Goal: Information Seeking & Learning: Learn about a topic

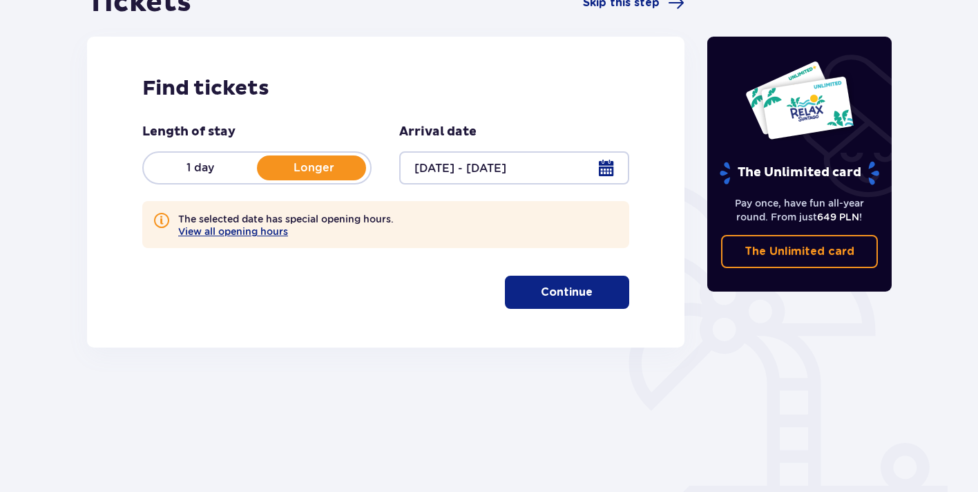
scroll to position [160, 0]
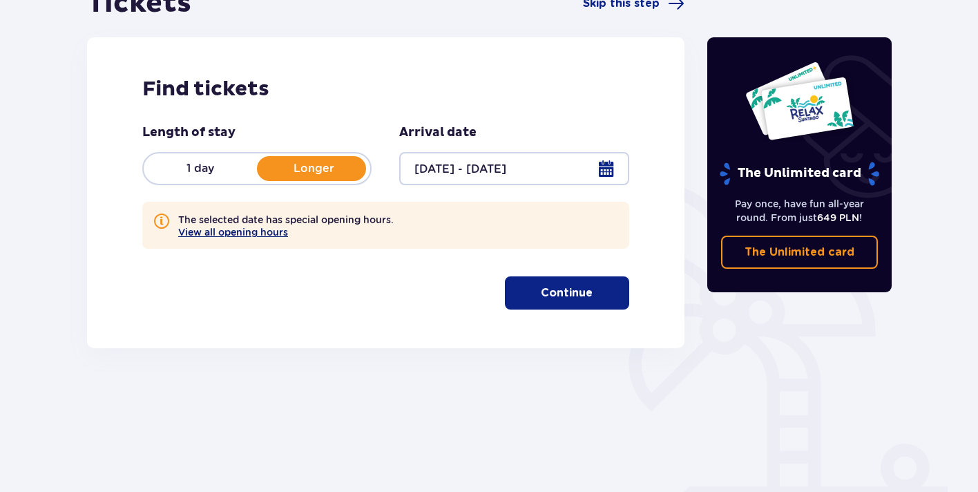
click at [276, 236] on button "View all opening hours" at bounding box center [233, 232] width 110 height 11
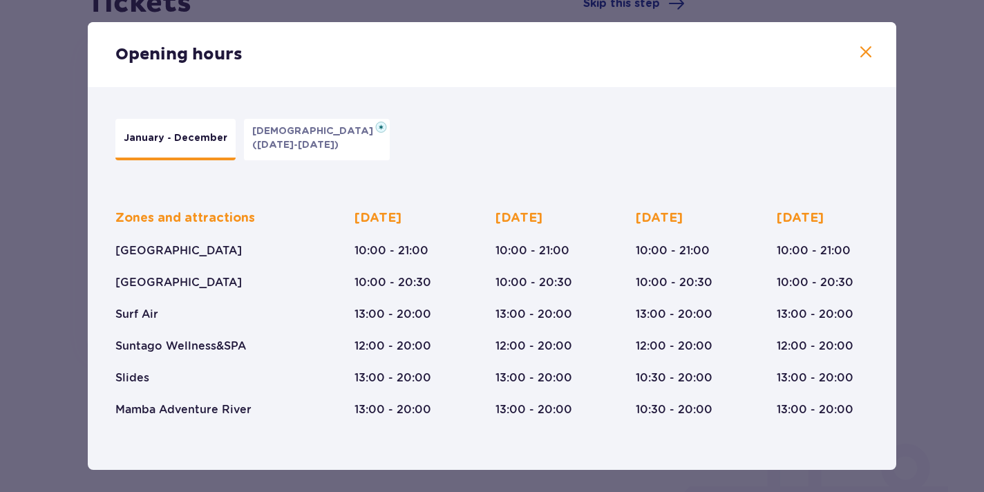
click at [857, 50] on span at bounding box center [865, 52] width 17 height 17
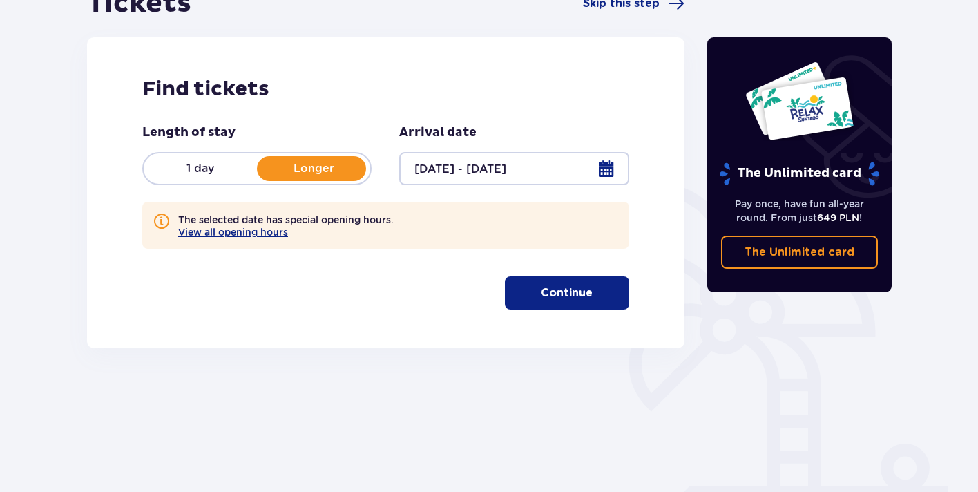
click at [571, 301] on p "Continue" at bounding box center [567, 292] width 52 height 15
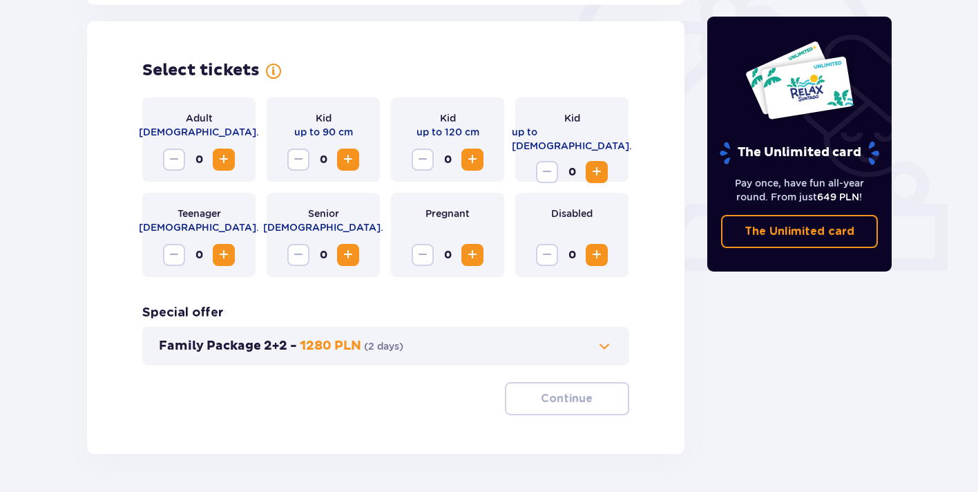
scroll to position [448, 0]
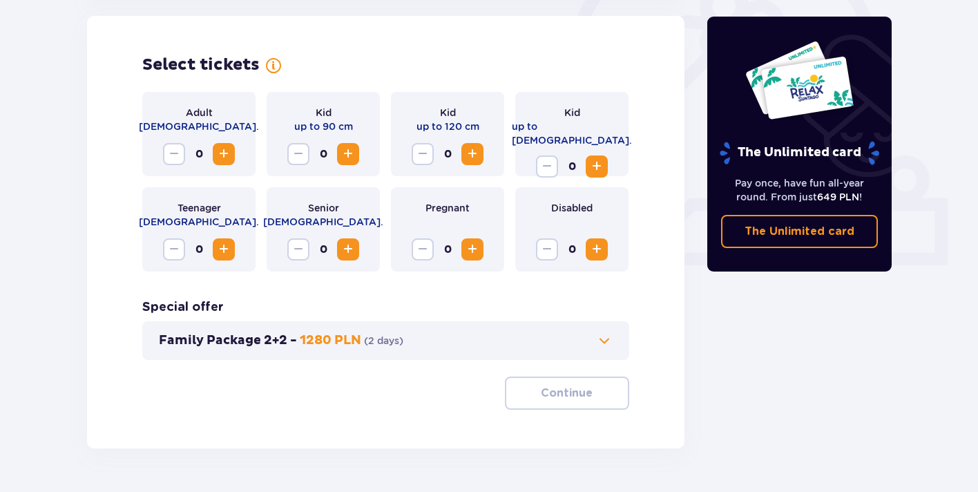
click at [220, 158] on span "Increase" at bounding box center [224, 154] width 17 height 17
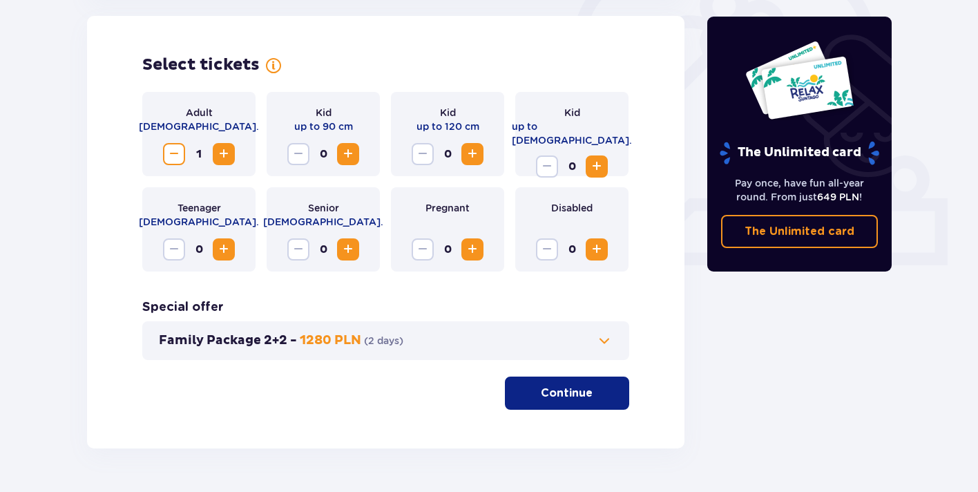
click at [220, 158] on span "Increase" at bounding box center [224, 154] width 17 height 17
click at [473, 158] on span "Increase" at bounding box center [472, 154] width 17 height 17
click at [472, 159] on span "Increase" at bounding box center [472, 154] width 17 height 17
click at [567, 401] on p "Continue" at bounding box center [567, 392] width 52 height 15
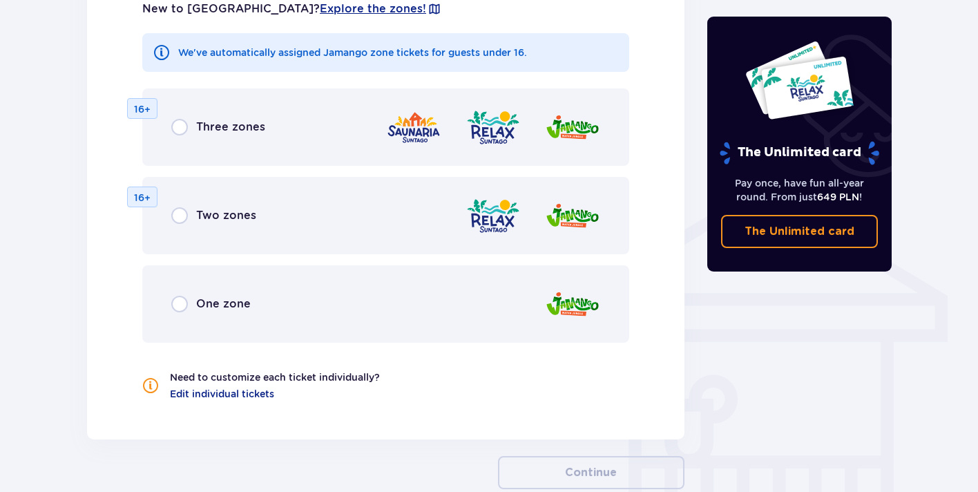
scroll to position [940, 0]
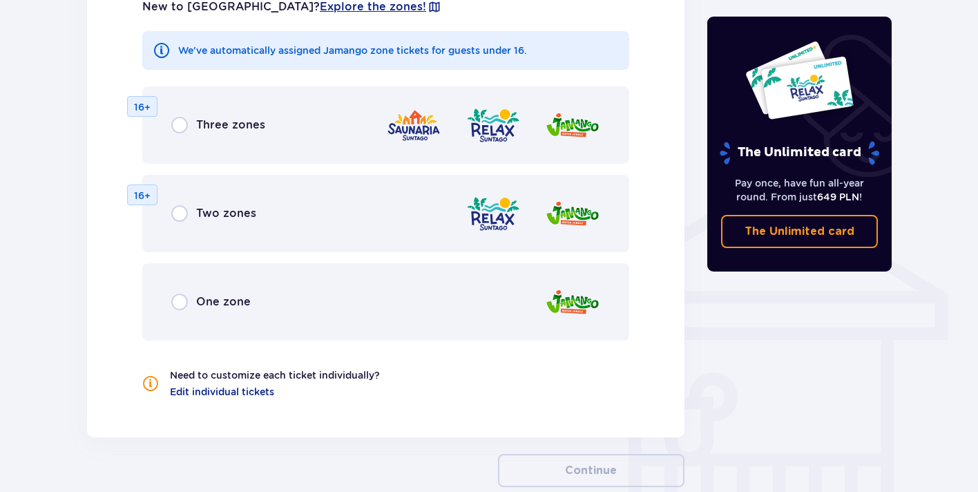
click at [180, 128] on input "radio" at bounding box center [179, 125] width 17 height 17
radio input "true"
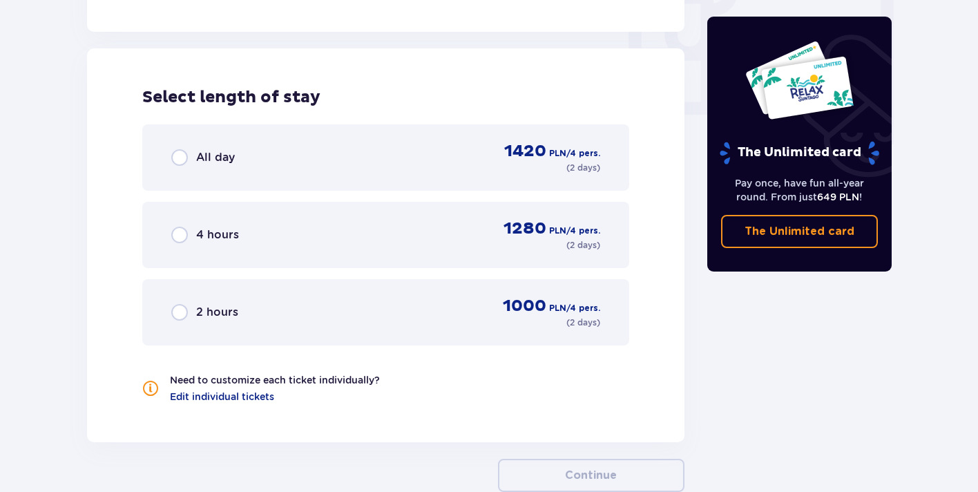
scroll to position [1362, 0]
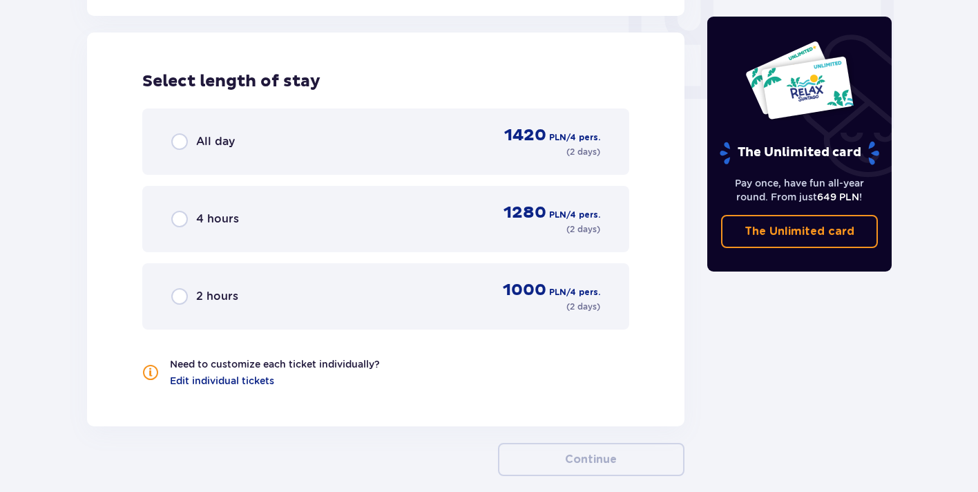
click at [181, 144] on input "radio" at bounding box center [179, 141] width 17 height 17
radio input "true"
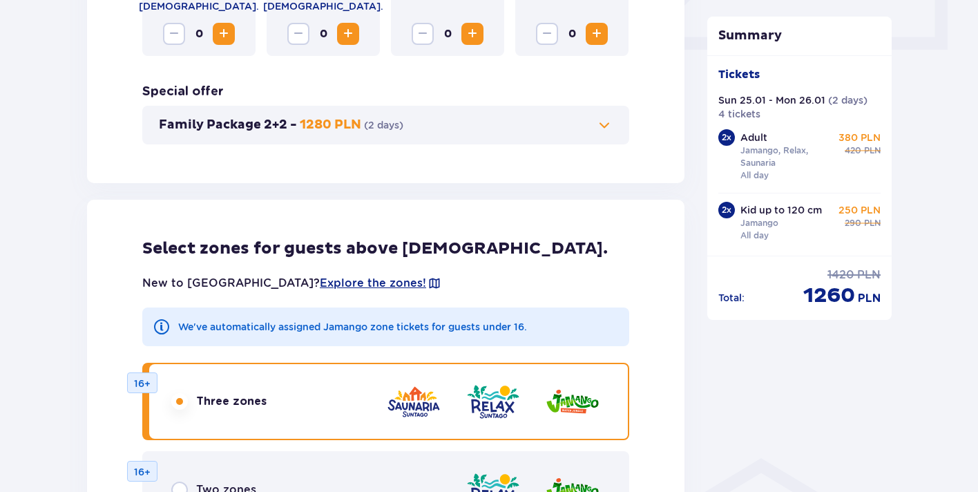
scroll to position [0, 0]
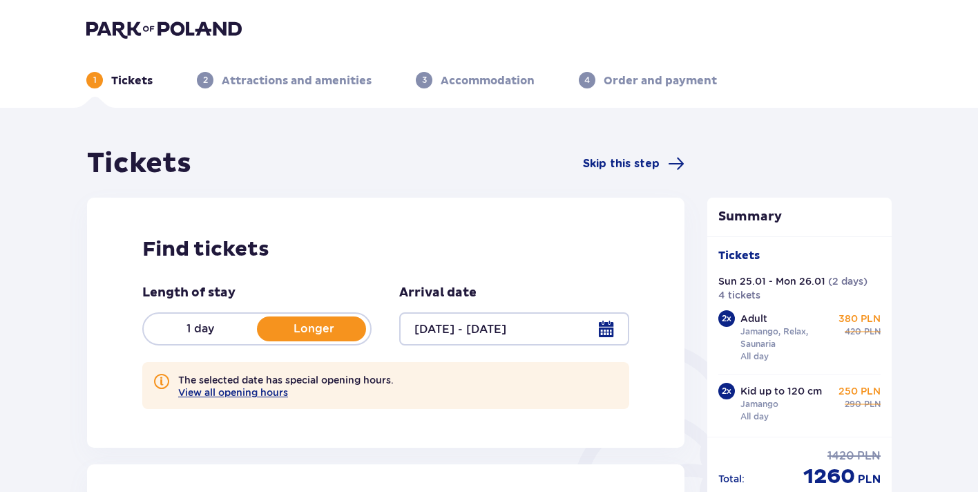
click at [147, 25] on img at bounding box center [163, 28] width 155 height 19
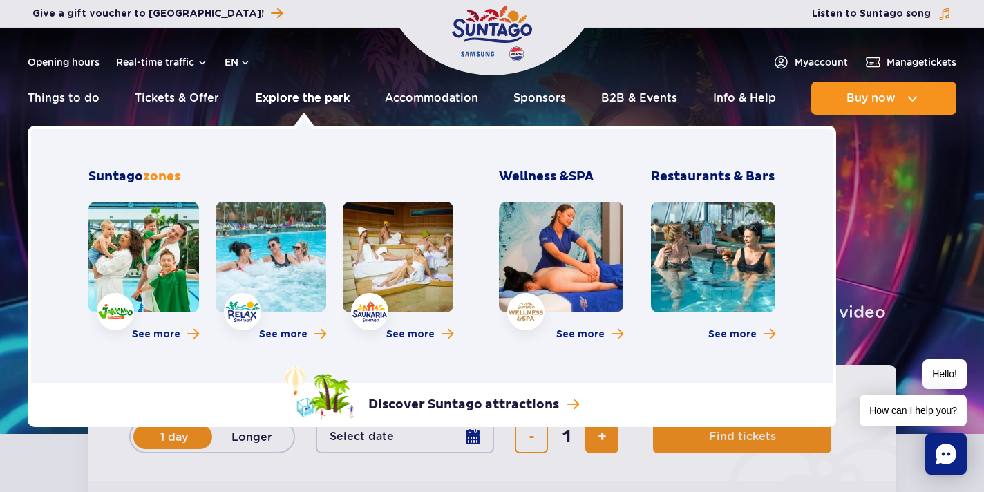
click at [316, 102] on link "Explore the park" at bounding box center [302, 98] width 95 height 33
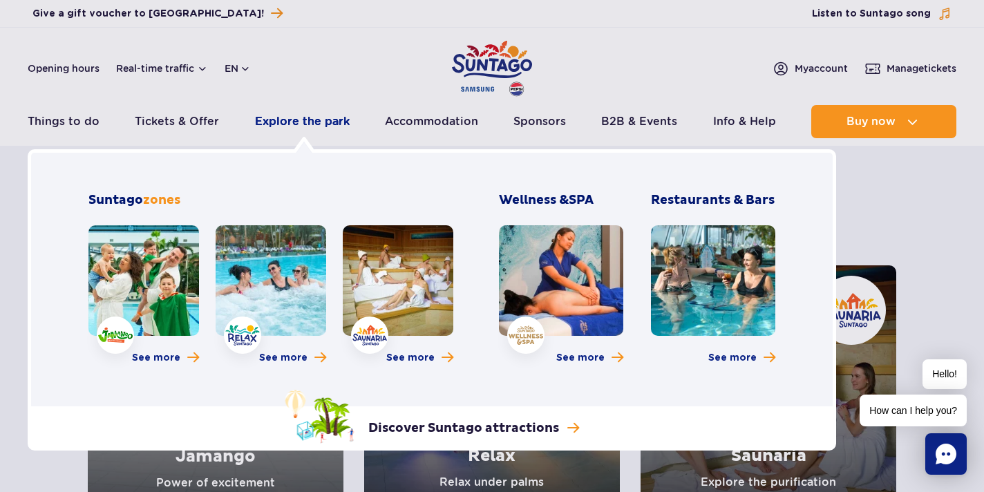
click at [274, 128] on link "Explore the park" at bounding box center [302, 121] width 95 height 33
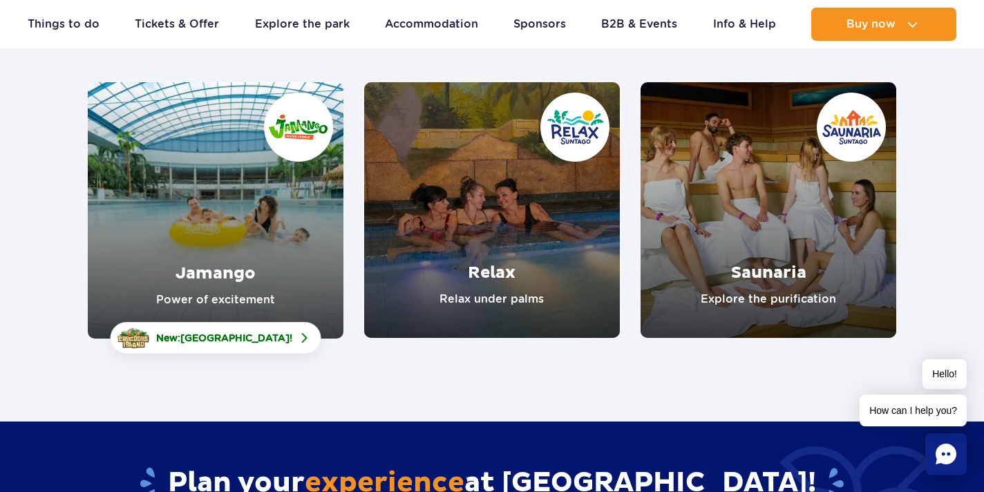
scroll to position [185, 0]
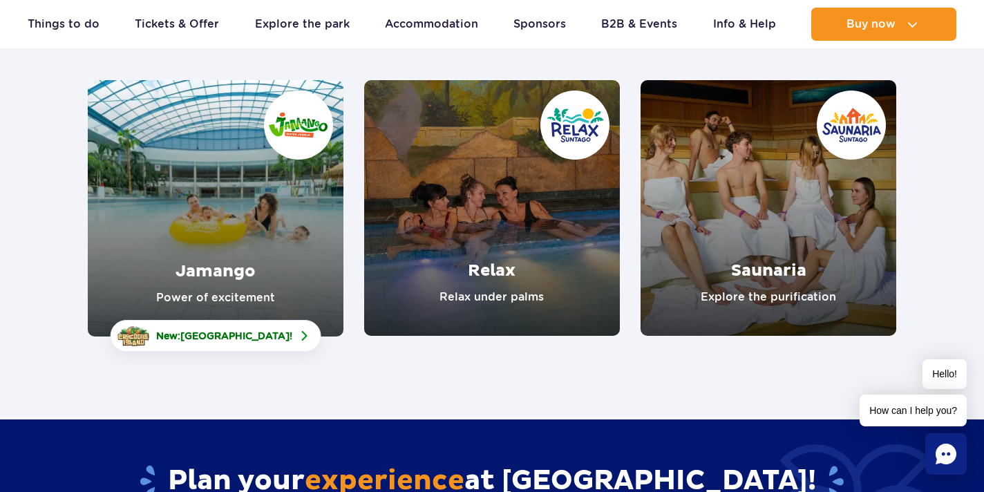
click at [229, 270] on link "Jamango" at bounding box center [216, 208] width 256 height 256
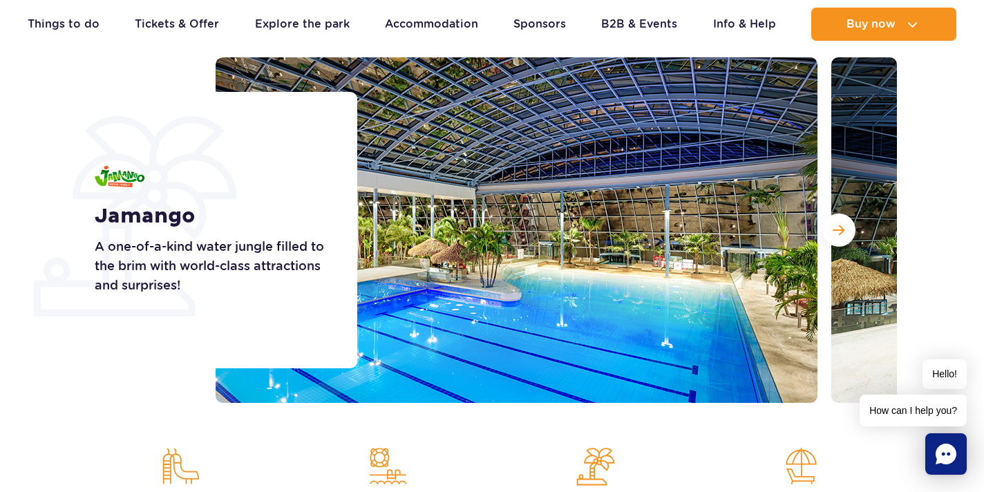
scroll to position [171, 0]
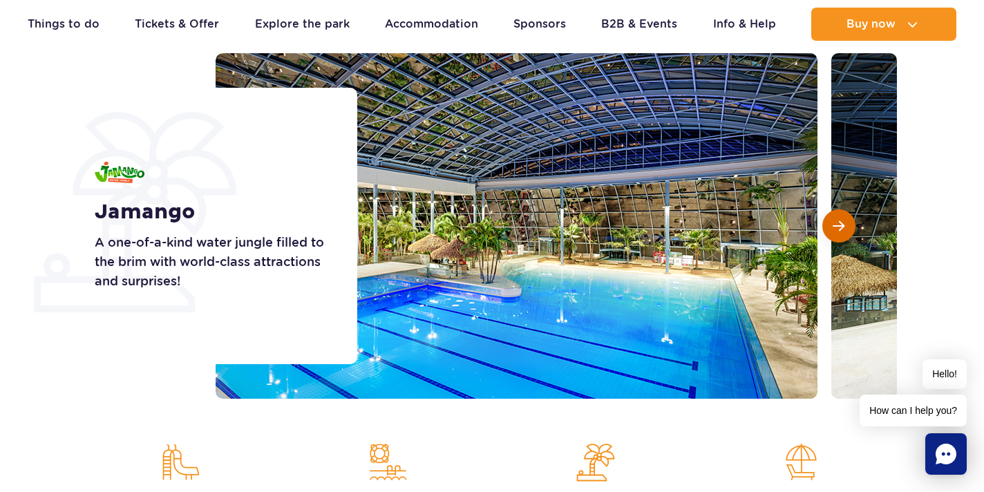
click at [837, 224] on span "Next slide" at bounding box center [838, 226] width 12 height 12
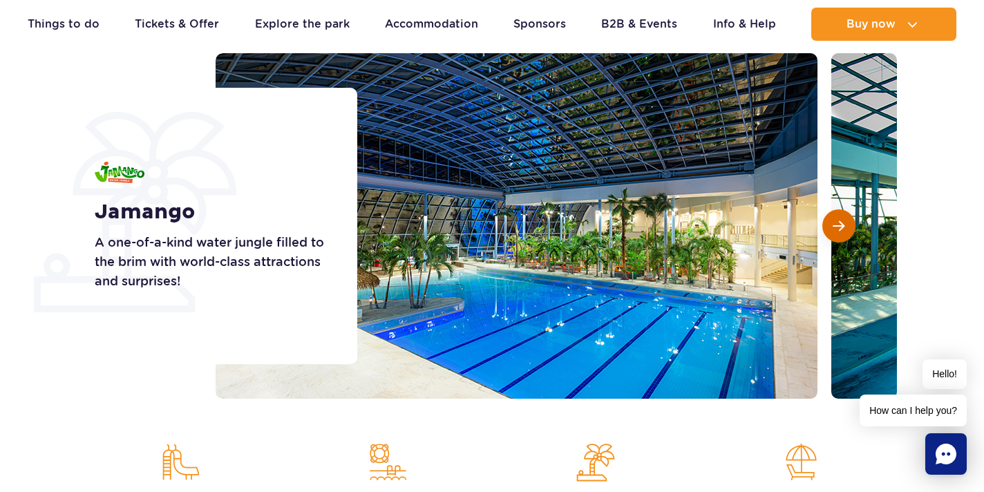
click at [837, 224] on span "Next slide" at bounding box center [838, 226] width 12 height 12
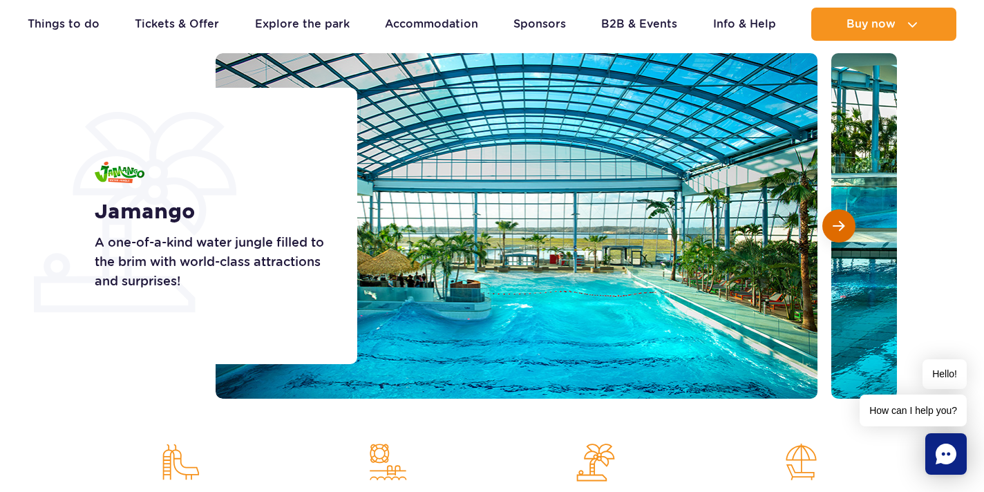
click at [838, 223] on span "Next slide" at bounding box center [838, 226] width 12 height 12
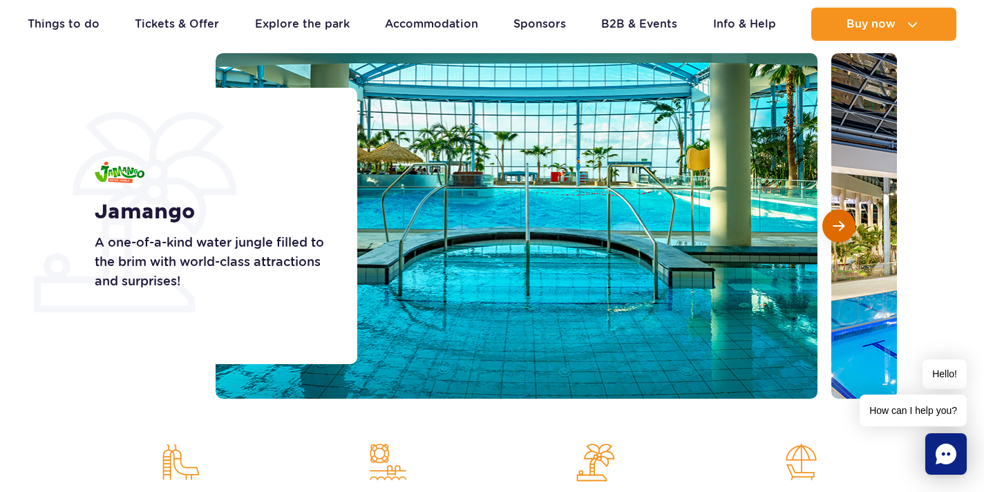
click at [838, 223] on span "Next slide" at bounding box center [838, 226] width 12 height 12
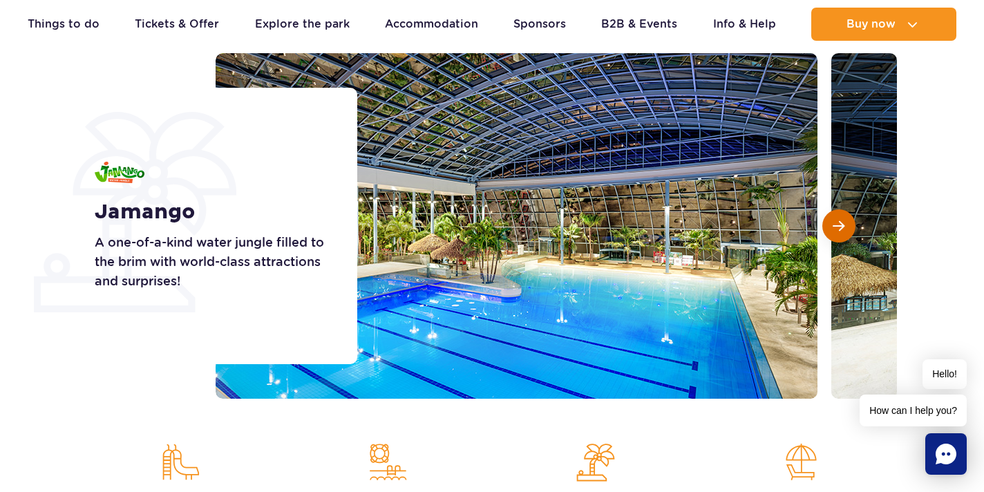
click at [838, 223] on span "Next slide" at bounding box center [838, 226] width 12 height 12
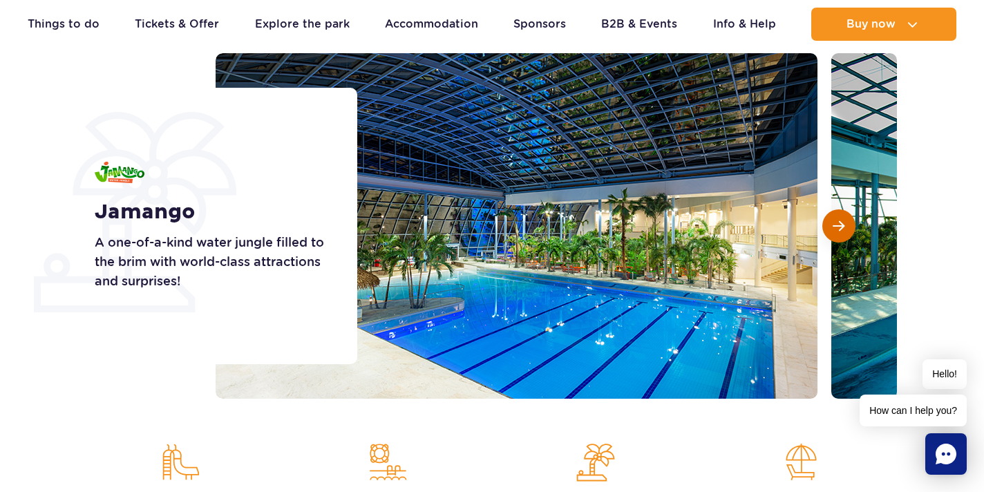
click at [838, 224] on span "Next slide" at bounding box center [838, 226] width 12 height 12
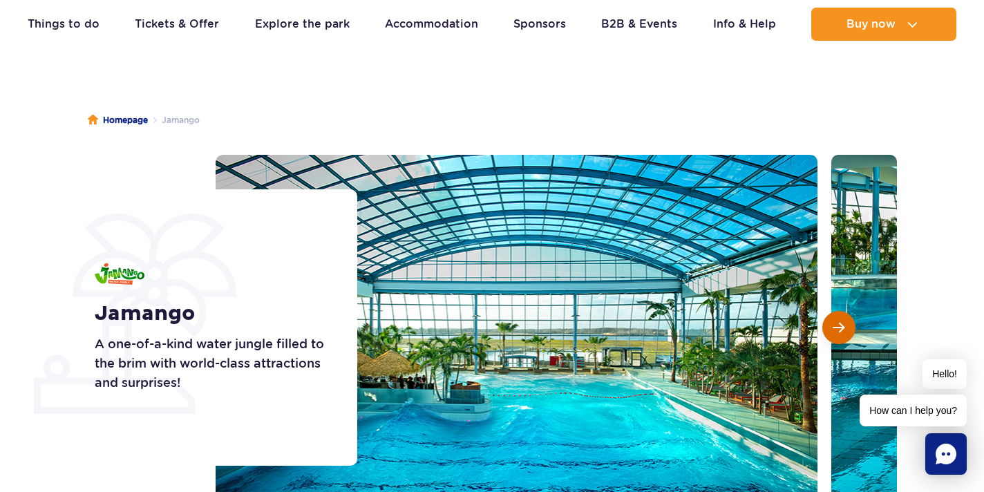
scroll to position [42, 0]
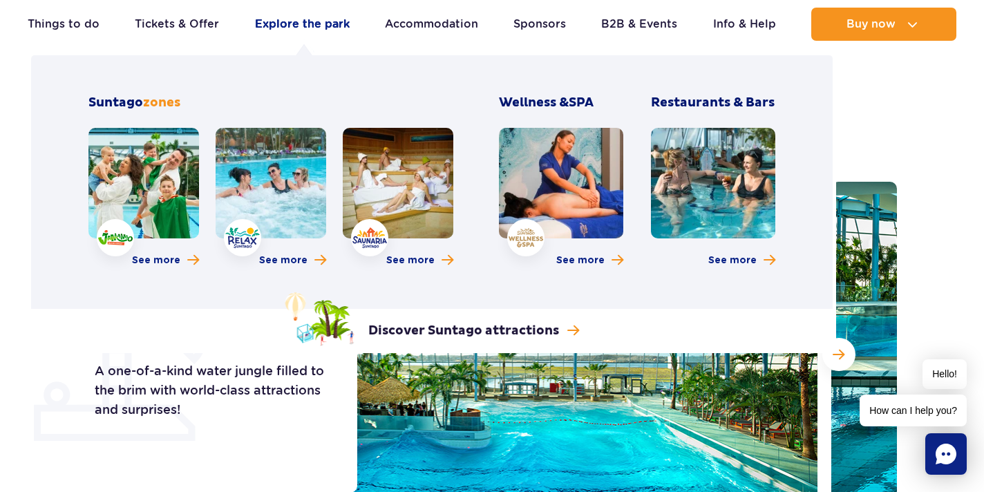
click at [309, 26] on link "Explore the park" at bounding box center [302, 24] width 95 height 33
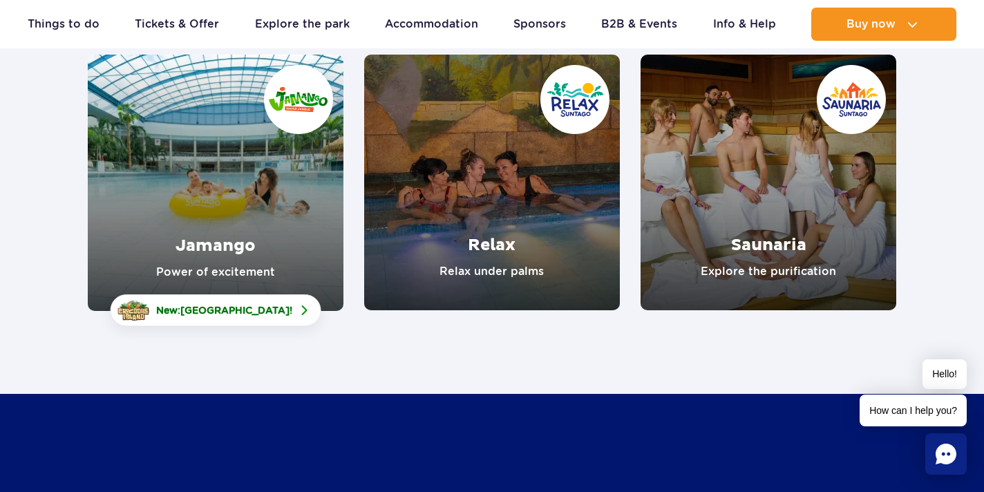
scroll to position [216, 0]
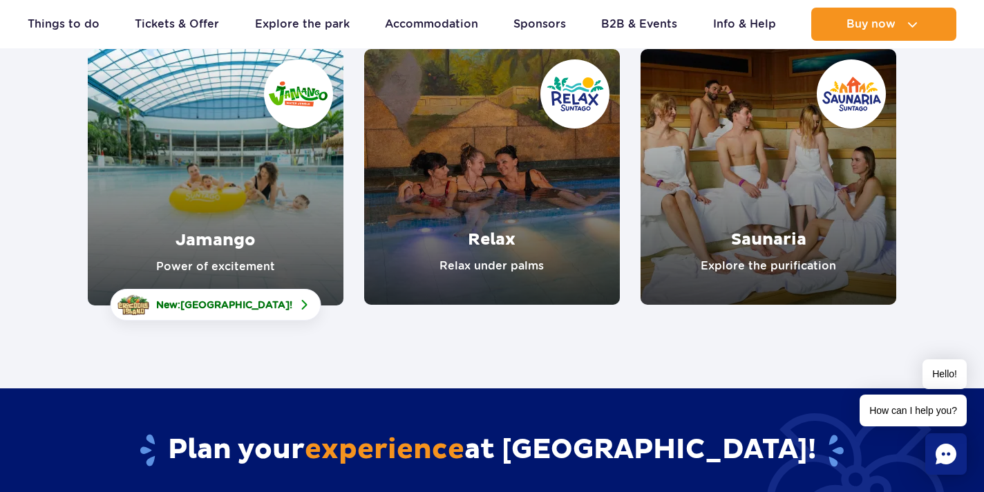
click at [499, 234] on link "Relax" at bounding box center [492, 177] width 256 height 256
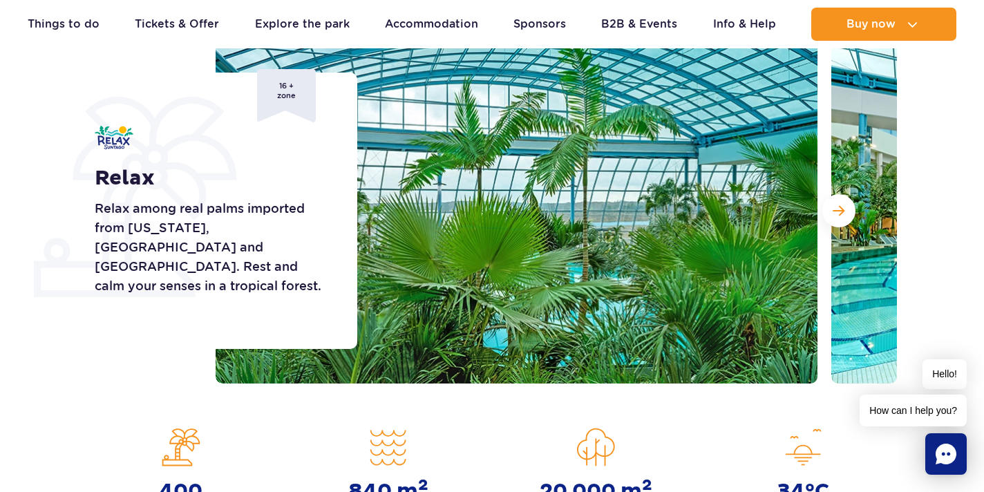
scroll to position [187, 0]
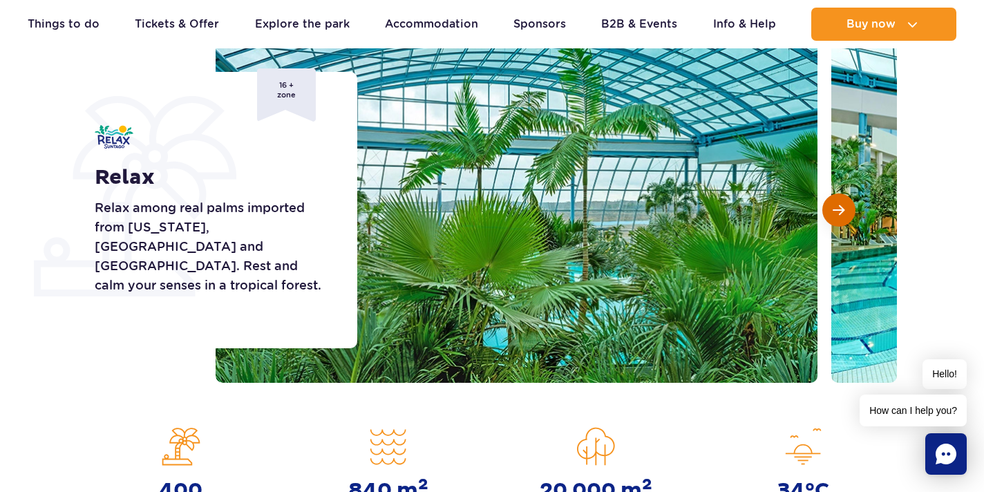
click at [847, 211] on button "Next slide" at bounding box center [838, 209] width 33 height 33
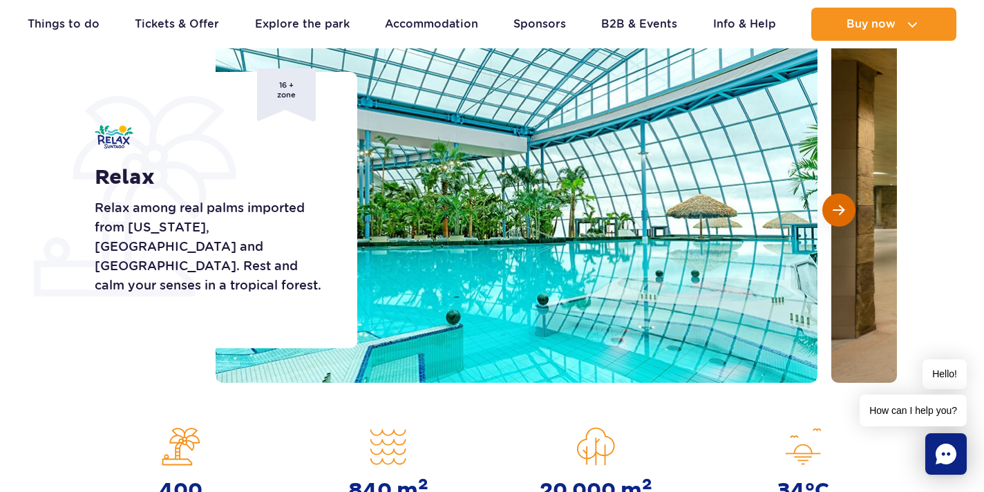
click at [847, 211] on button "Next slide" at bounding box center [838, 209] width 33 height 33
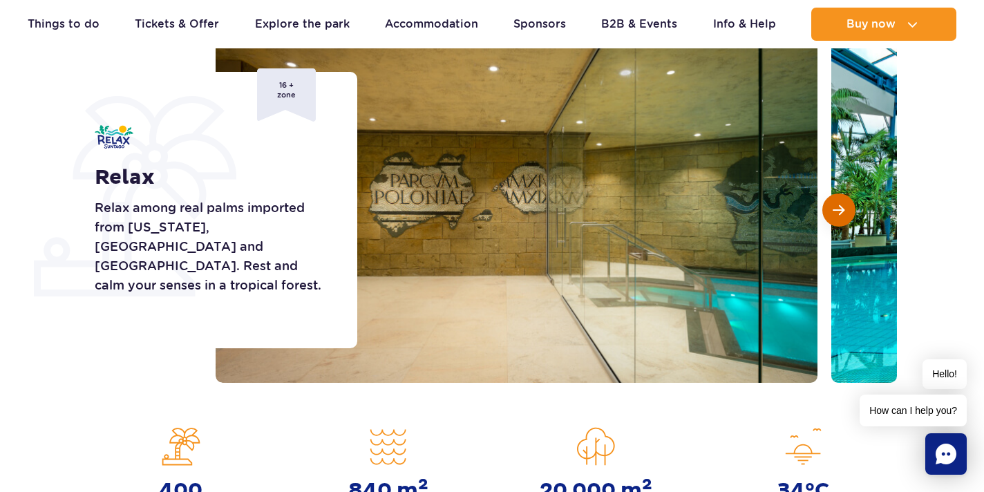
click at [847, 211] on button "Next slide" at bounding box center [838, 209] width 33 height 33
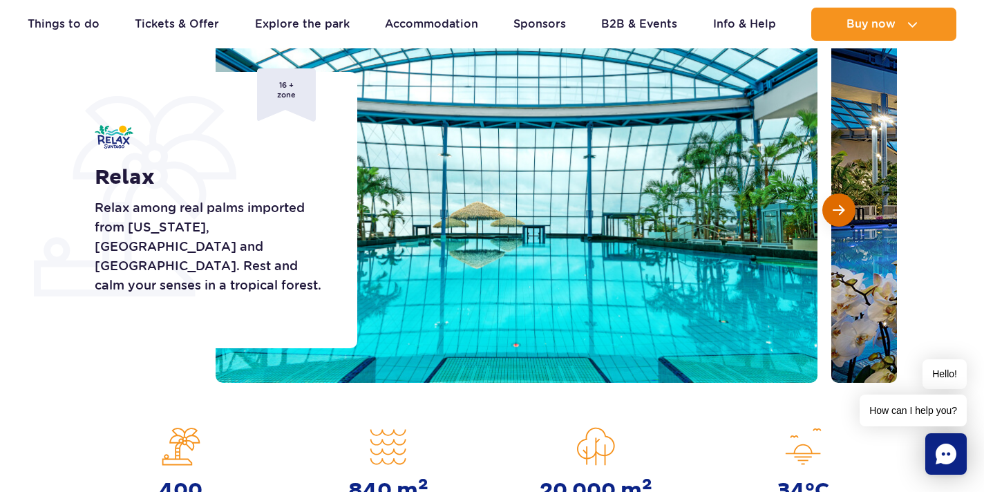
click at [847, 211] on button "Next slide" at bounding box center [838, 209] width 33 height 33
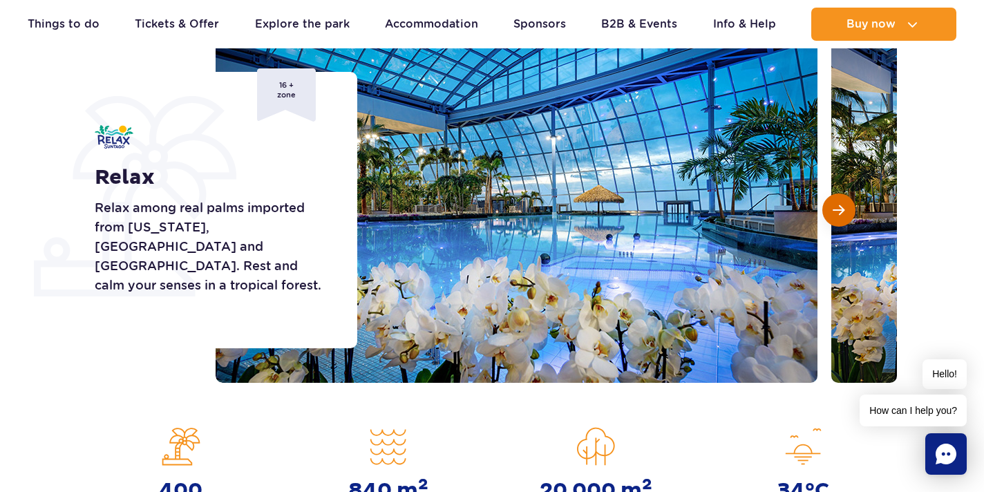
click at [847, 211] on button "Next slide" at bounding box center [838, 209] width 33 height 33
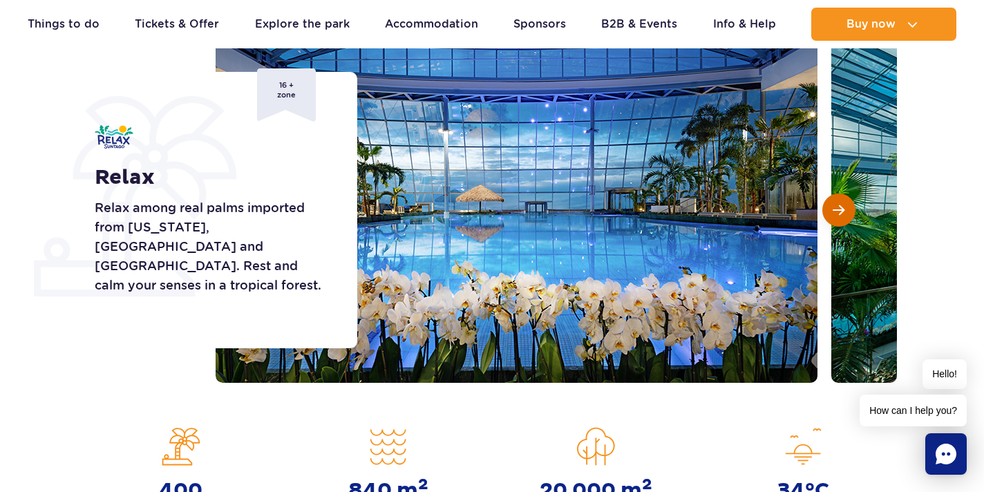
click at [846, 210] on button "Next slide" at bounding box center [838, 209] width 33 height 33
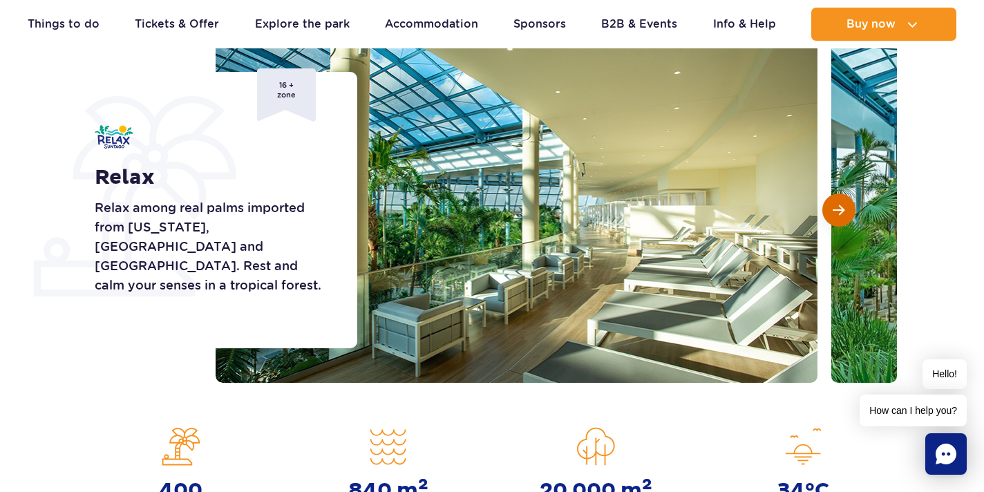
click at [848, 209] on button "Next slide" at bounding box center [838, 209] width 33 height 33
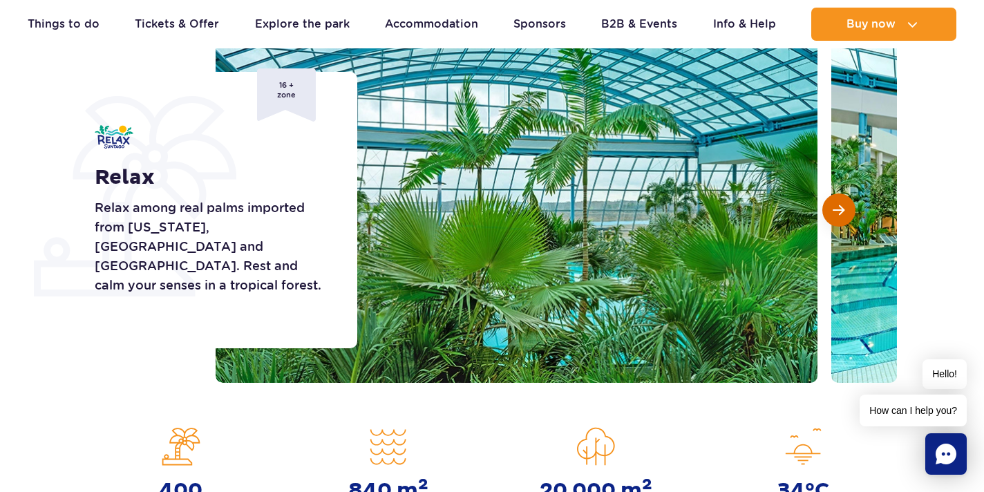
click at [847, 209] on button "Next slide" at bounding box center [838, 209] width 33 height 33
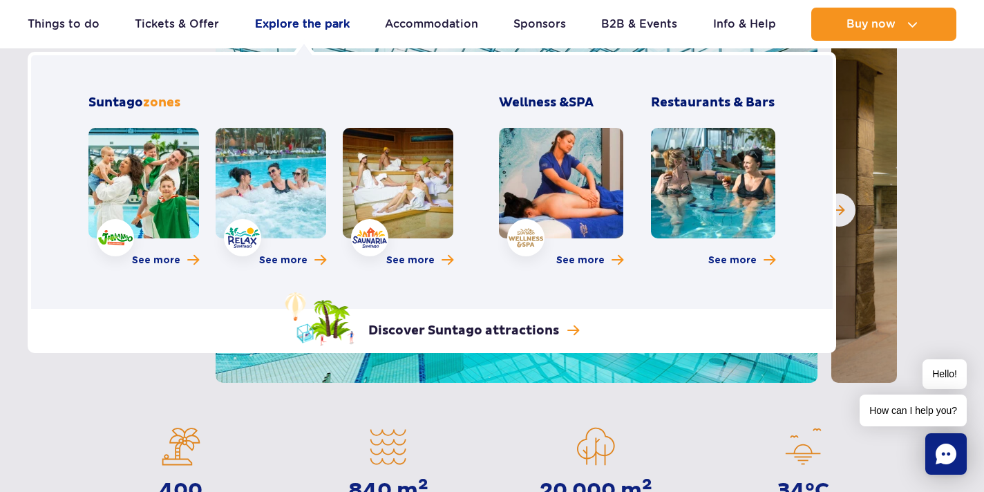
click at [321, 28] on link "Explore the park" at bounding box center [302, 24] width 95 height 33
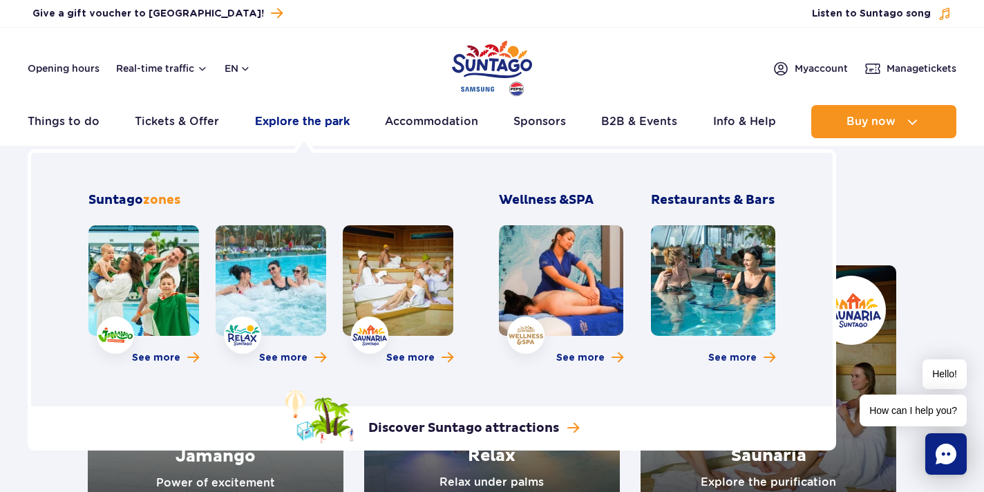
click at [312, 121] on link "Explore the park" at bounding box center [302, 121] width 95 height 33
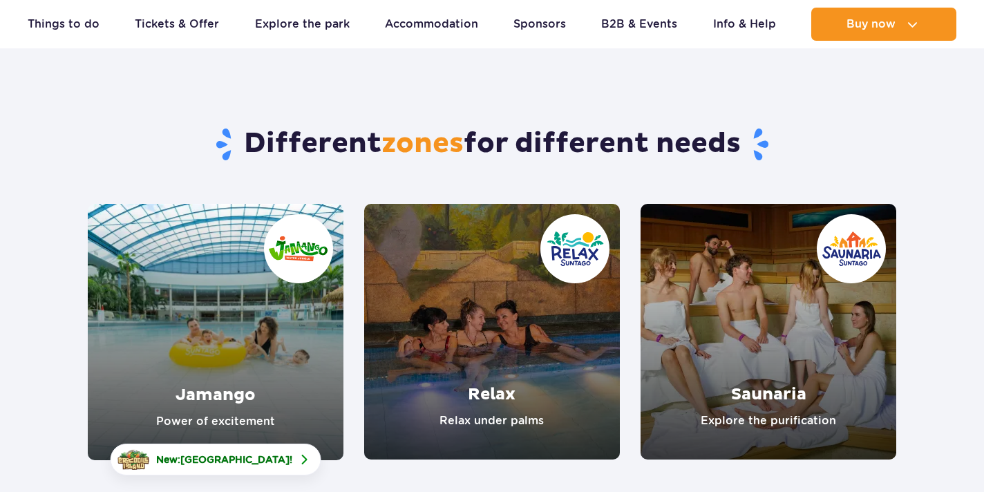
scroll to position [115, 0]
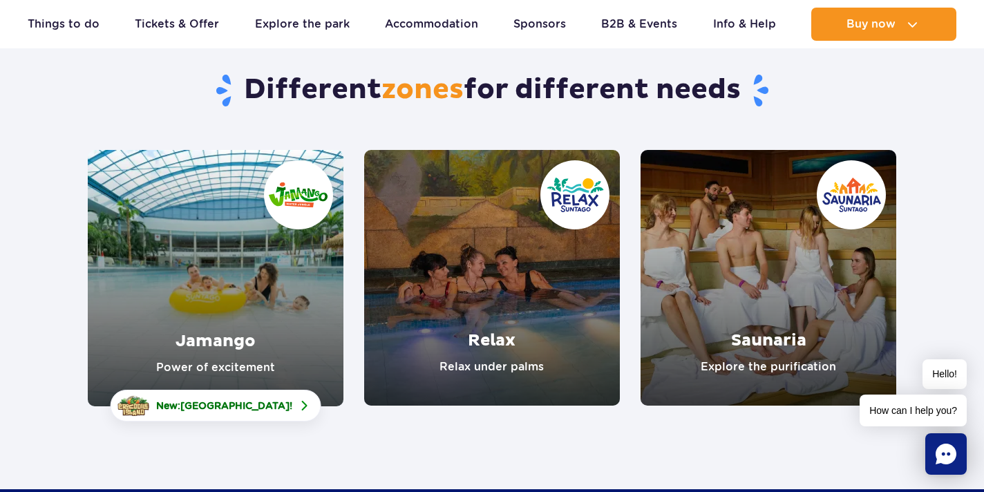
click at [752, 344] on link "Saunaria" at bounding box center [768, 278] width 256 height 256
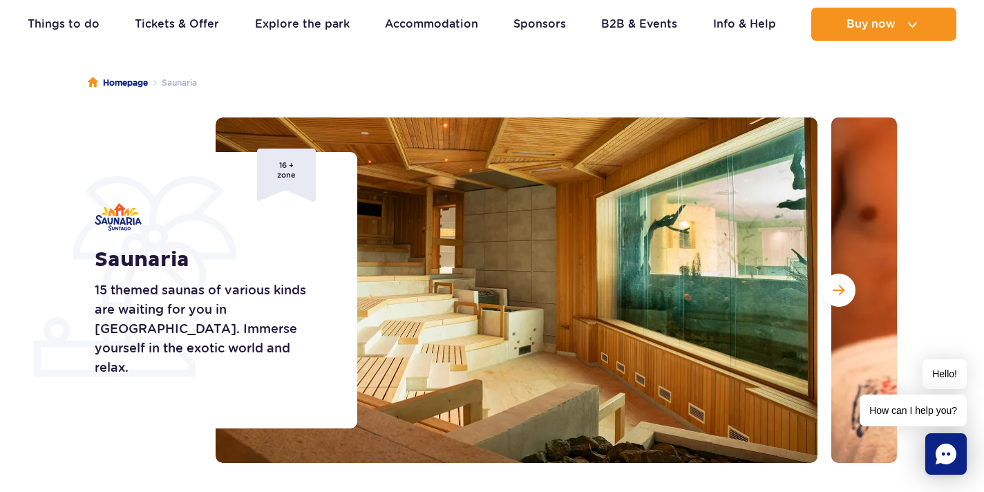
scroll to position [107, 0]
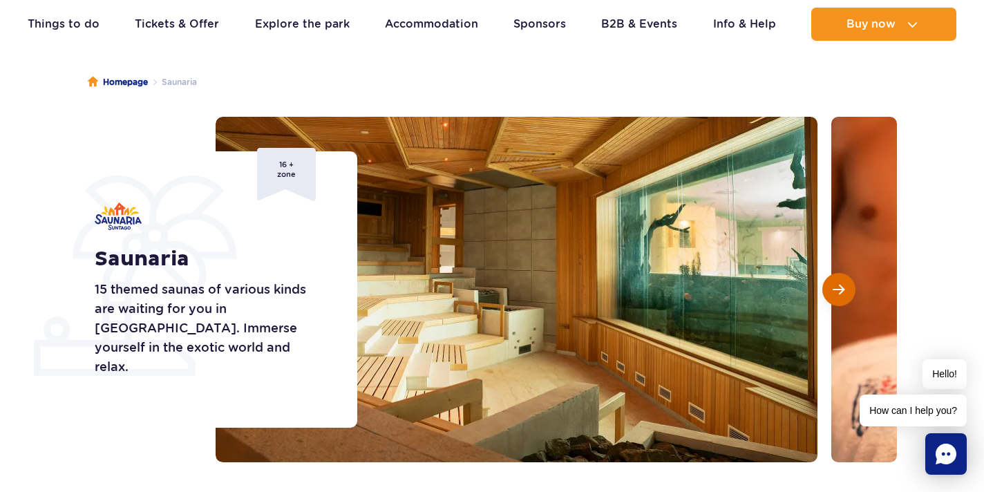
click at [839, 288] on span "Next slide" at bounding box center [838, 289] width 12 height 12
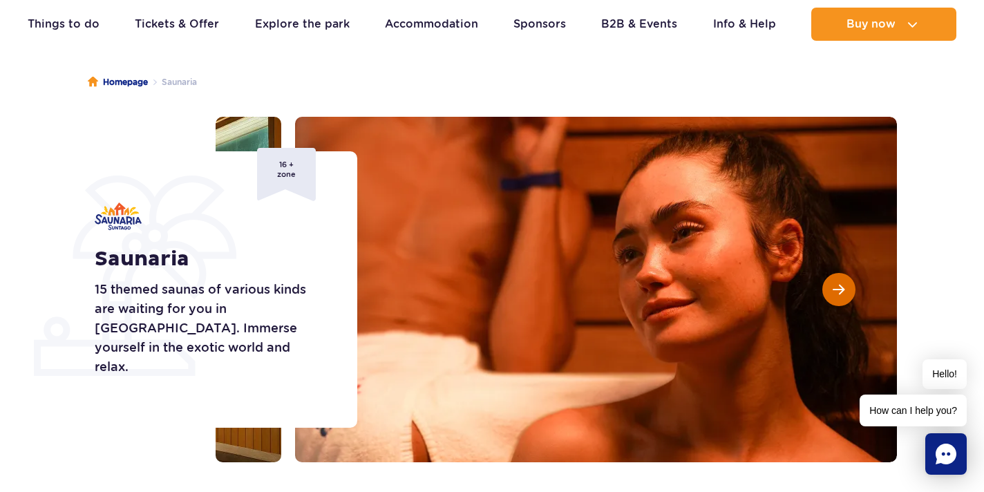
click at [840, 290] on span "Next slide" at bounding box center [838, 289] width 12 height 12
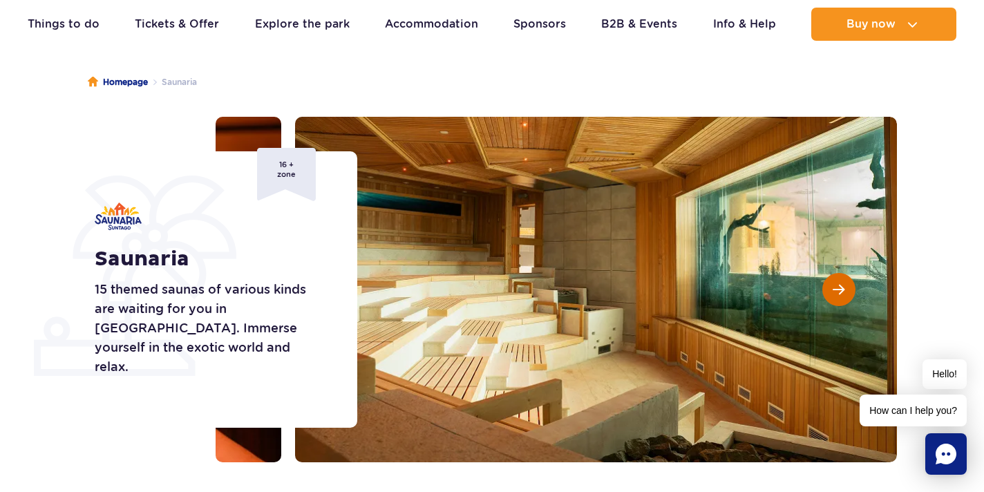
click at [840, 291] on span "Next slide" at bounding box center [838, 289] width 12 height 12
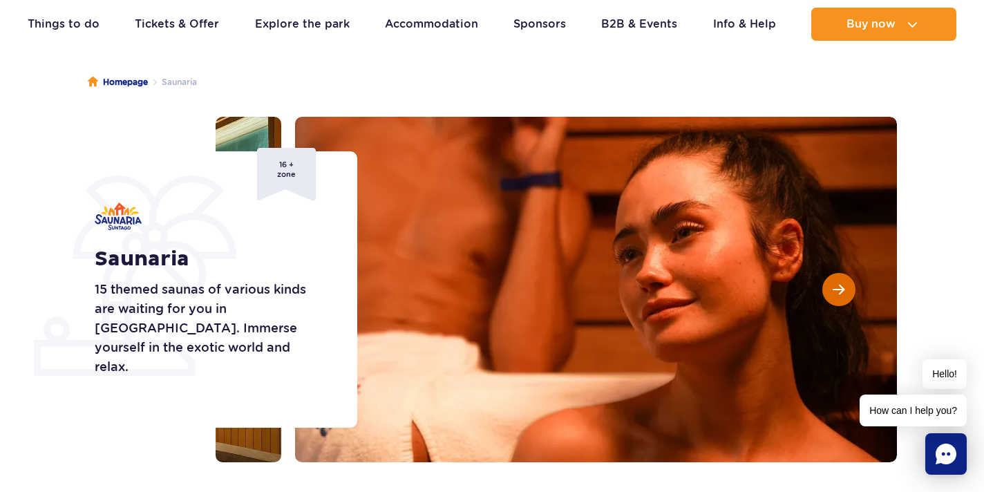
click at [840, 291] on span "Next slide" at bounding box center [838, 289] width 12 height 12
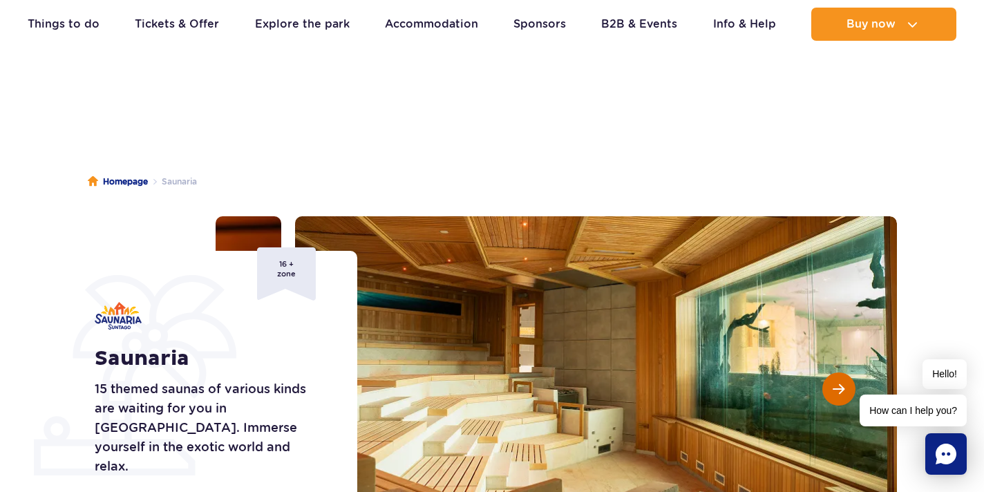
scroll to position [0, 0]
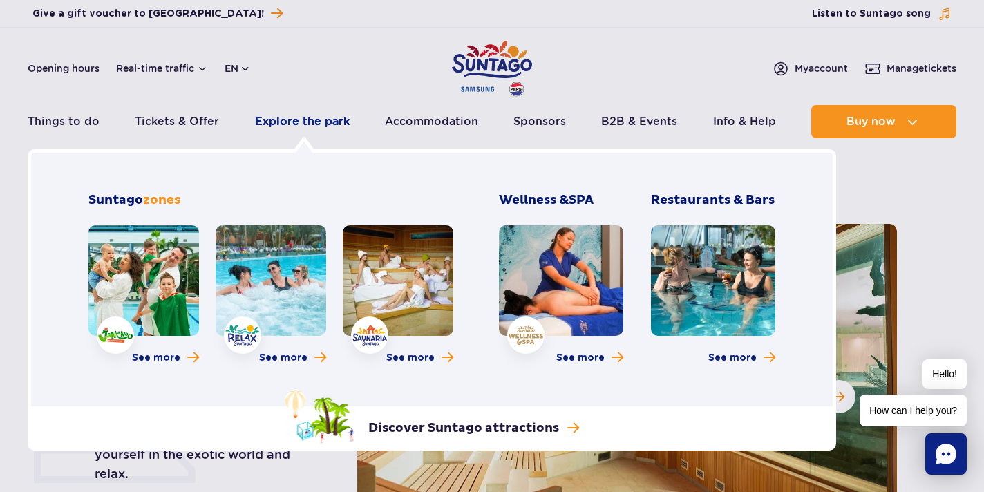
click at [300, 119] on link "Explore the park" at bounding box center [302, 121] width 95 height 33
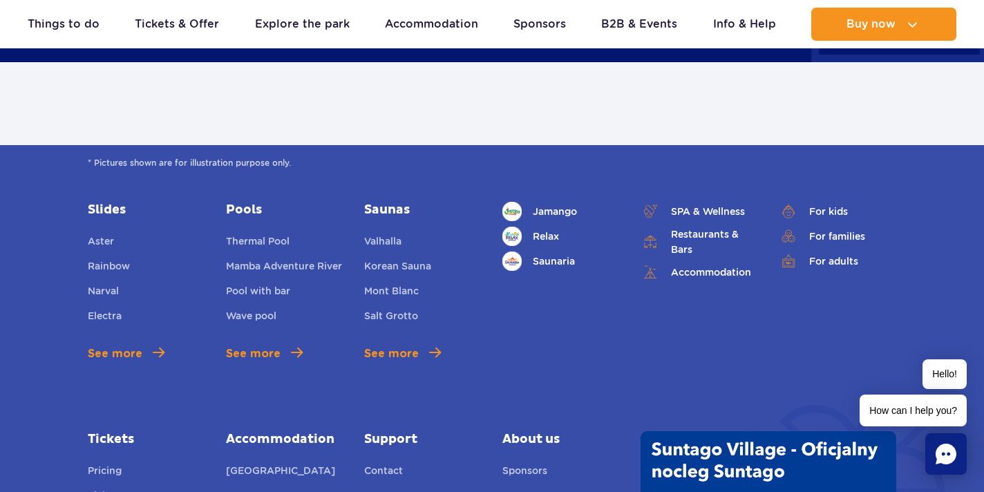
scroll to position [788, 0]
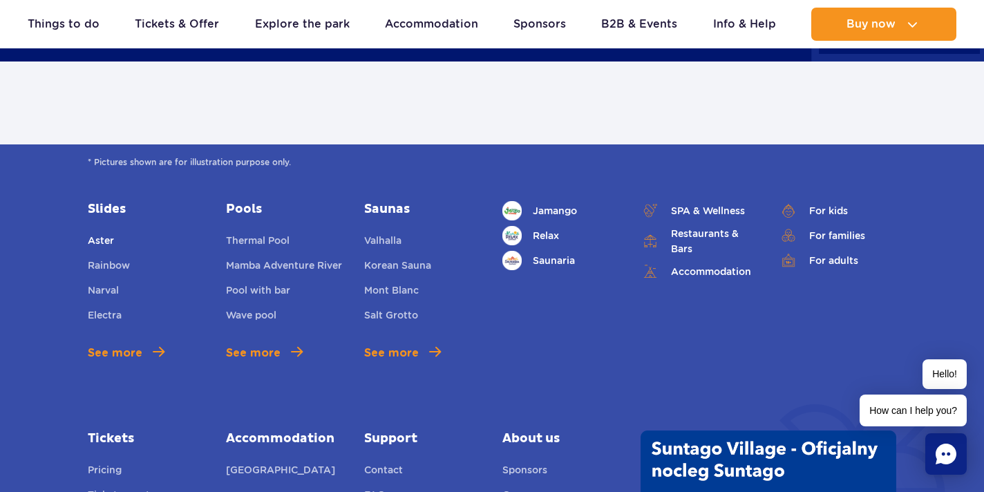
click at [99, 245] on span "Aster" at bounding box center [101, 240] width 26 height 11
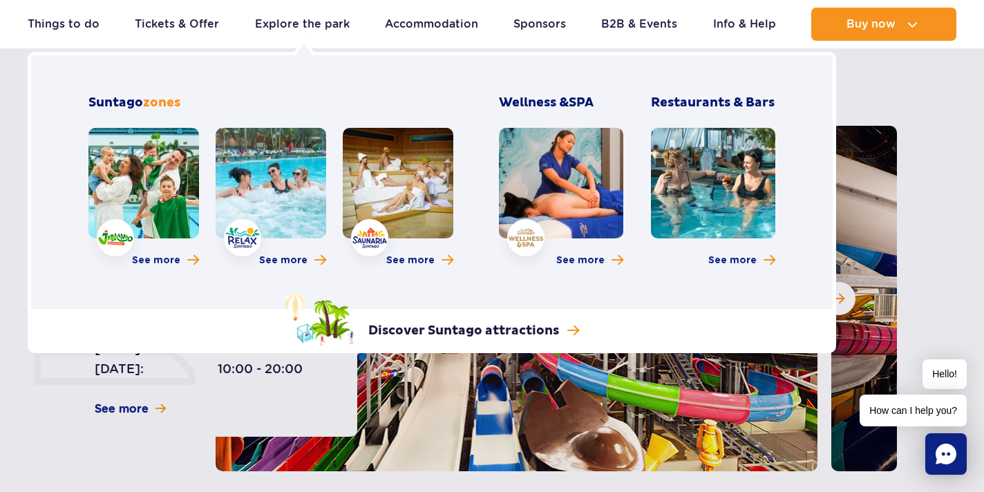
scroll to position [97, 0]
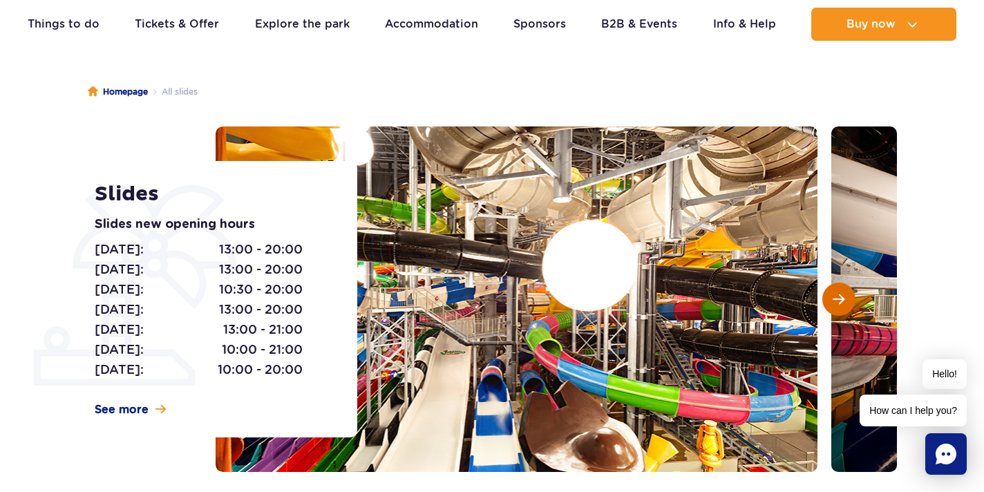
click at [837, 305] on span "Next slide" at bounding box center [838, 299] width 12 height 12
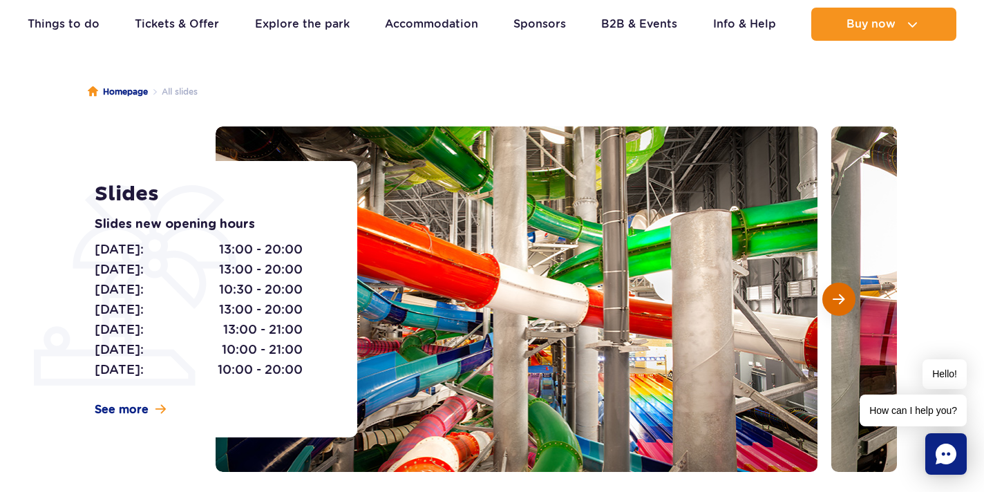
click at [838, 304] on span "Next slide" at bounding box center [838, 299] width 12 height 12
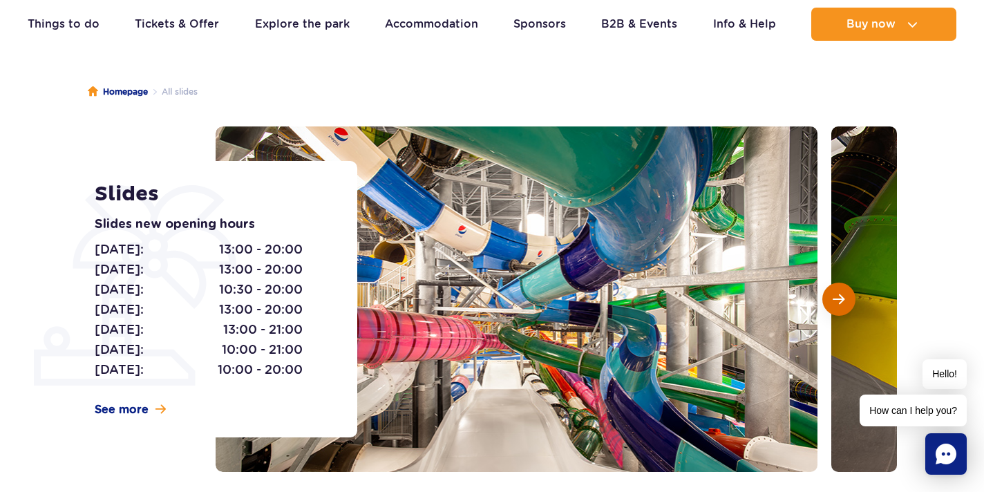
click at [839, 303] on span "Next slide" at bounding box center [838, 299] width 12 height 12
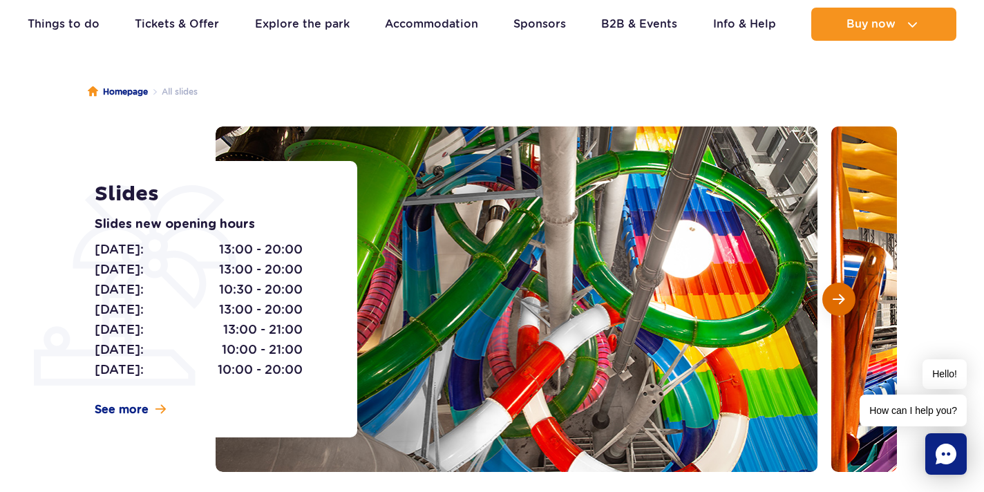
click at [839, 303] on span "Next slide" at bounding box center [838, 299] width 12 height 12
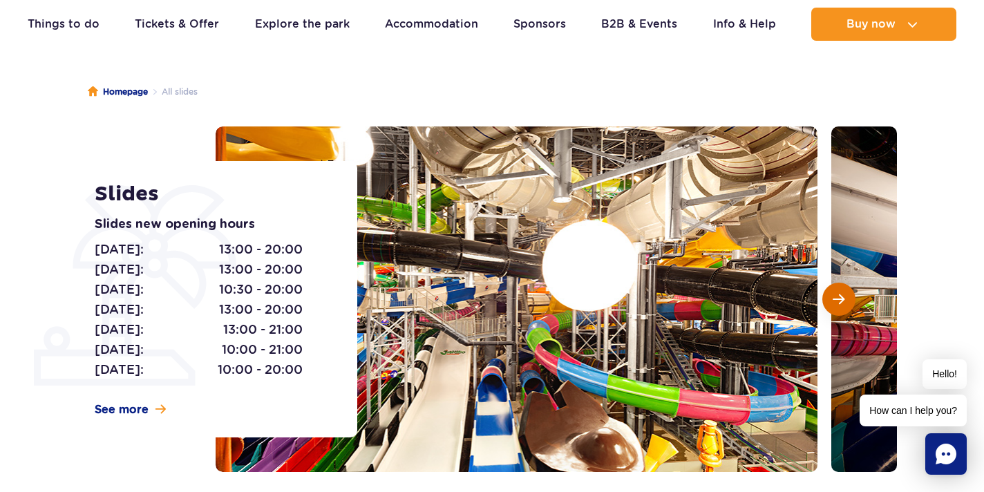
click at [840, 303] on span "Next slide" at bounding box center [838, 299] width 12 height 12
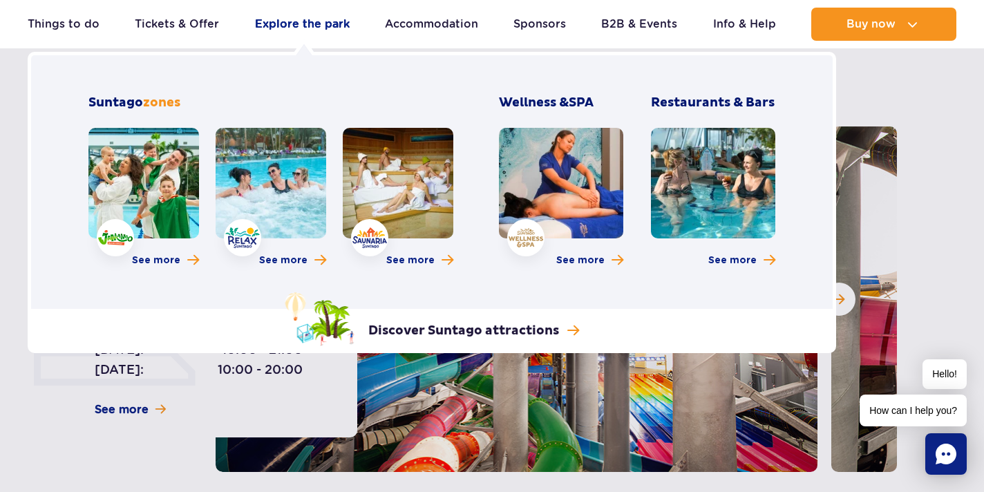
click at [295, 25] on link "Explore the park" at bounding box center [302, 24] width 95 height 33
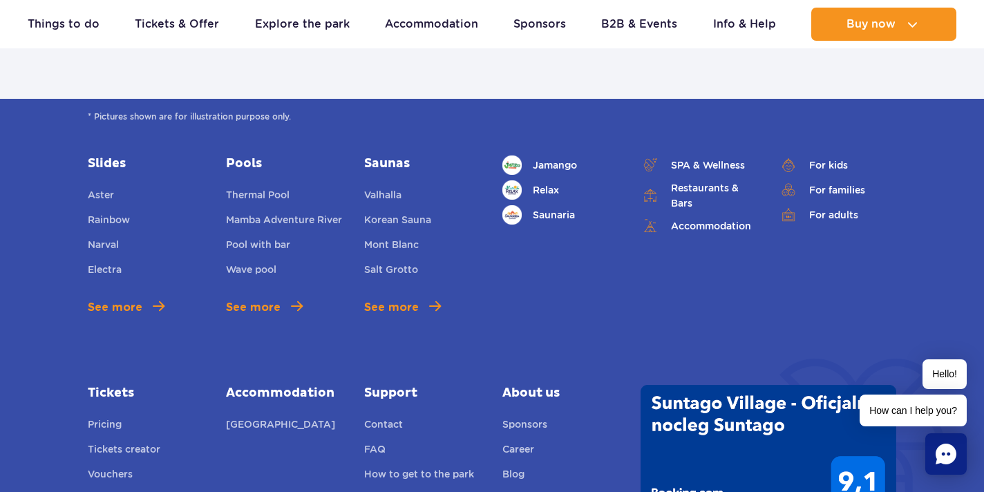
scroll to position [829, 0]
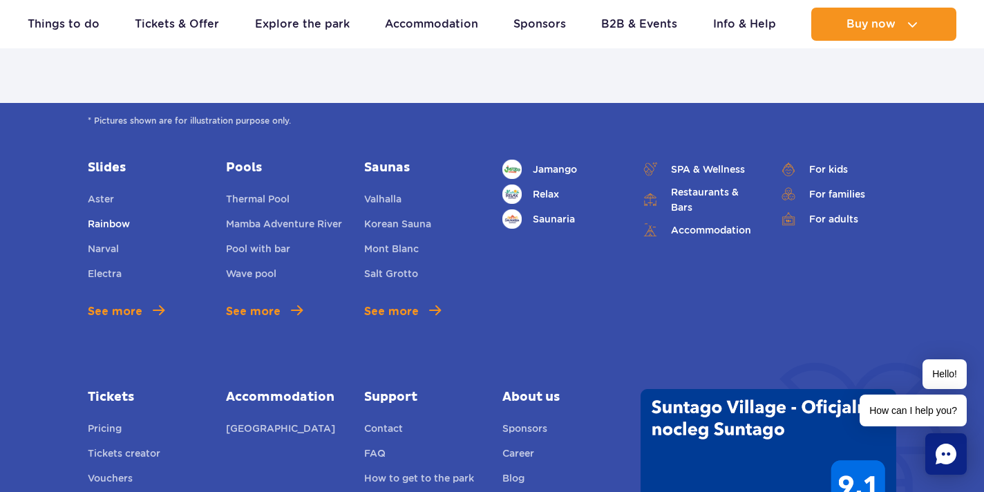
click at [117, 227] on span "Rainbow" at bounding box center [109, 223] width 42 height 11
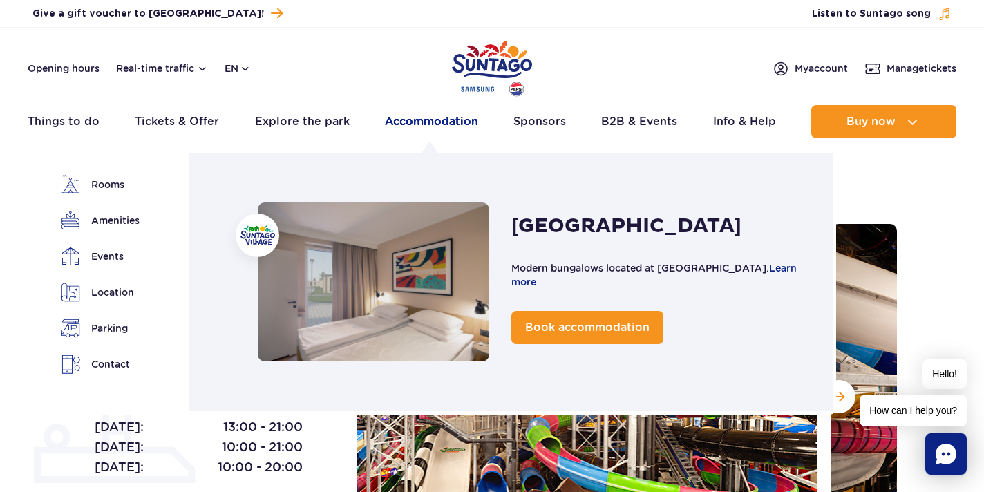
click at [426, 124] on link "Accommodation" at bounding box center [431, 121] width 93 height 33
